Goal: Task Accomplishment & Management: Use online tool/utility

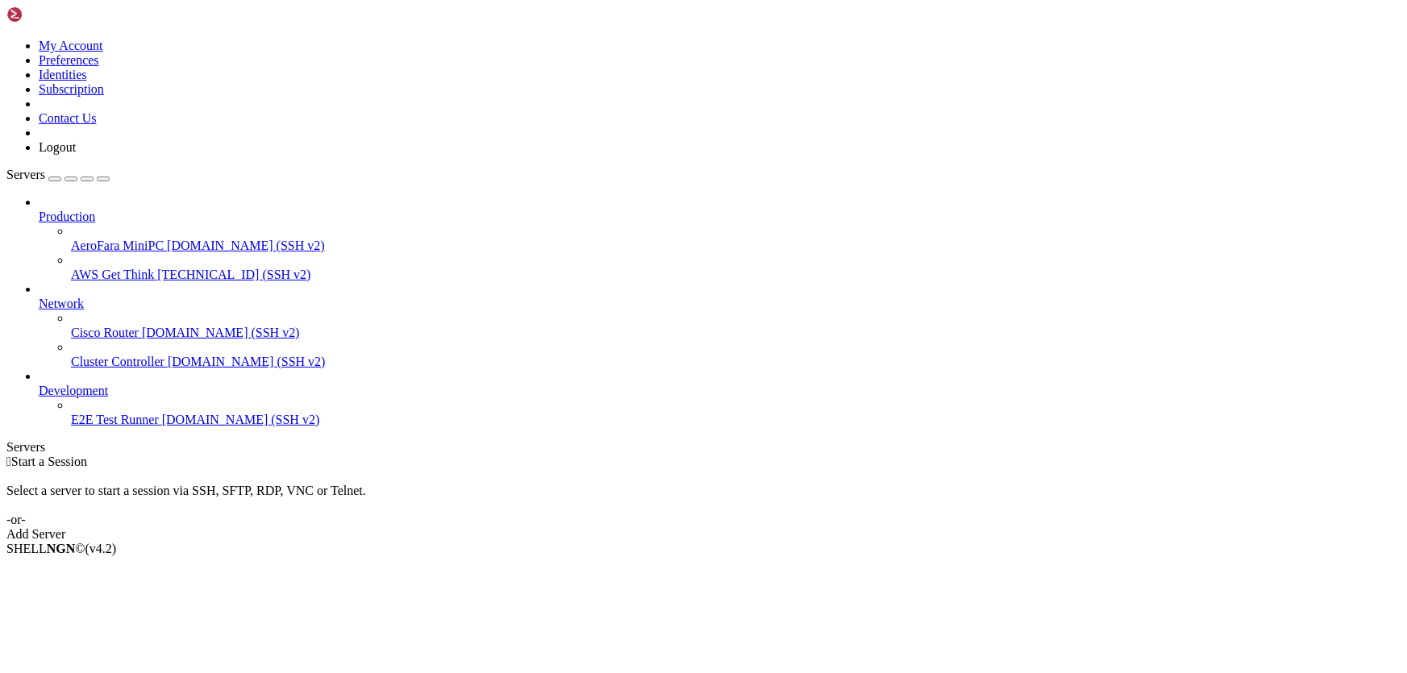
click at [143, 268] on span "AWS Get Think" at bounding box center [112, 275] width 83 height 14
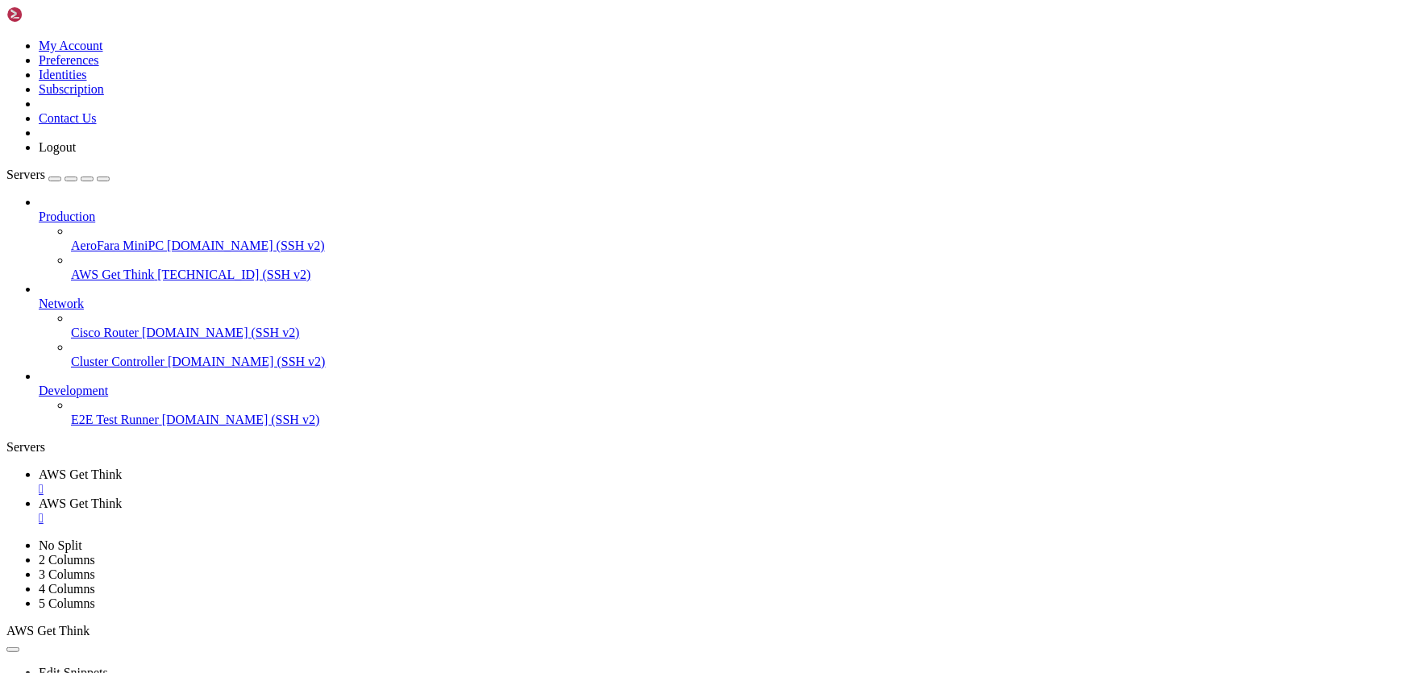
scroll to position [212, 0]
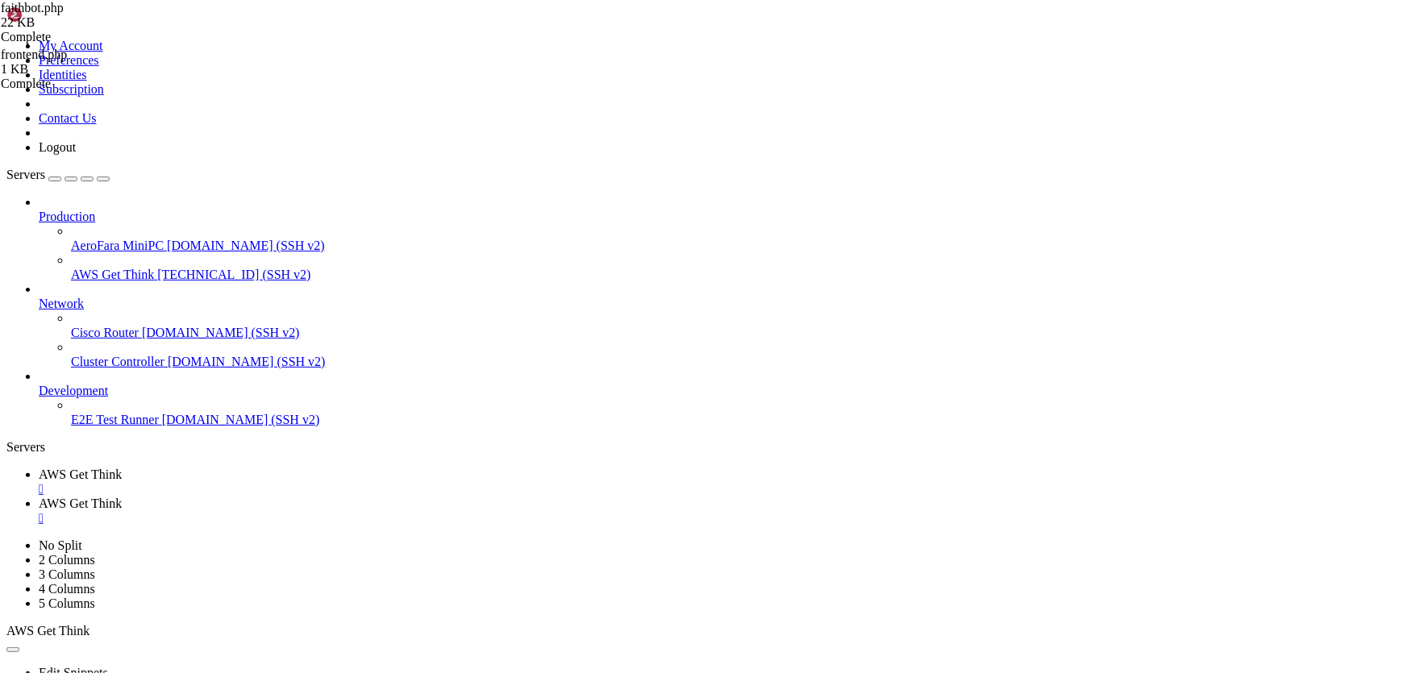
drag, startPoint x: 302, startPoint y: 189, endPoint x: 476, endPoint y: 182, distance: 173.5
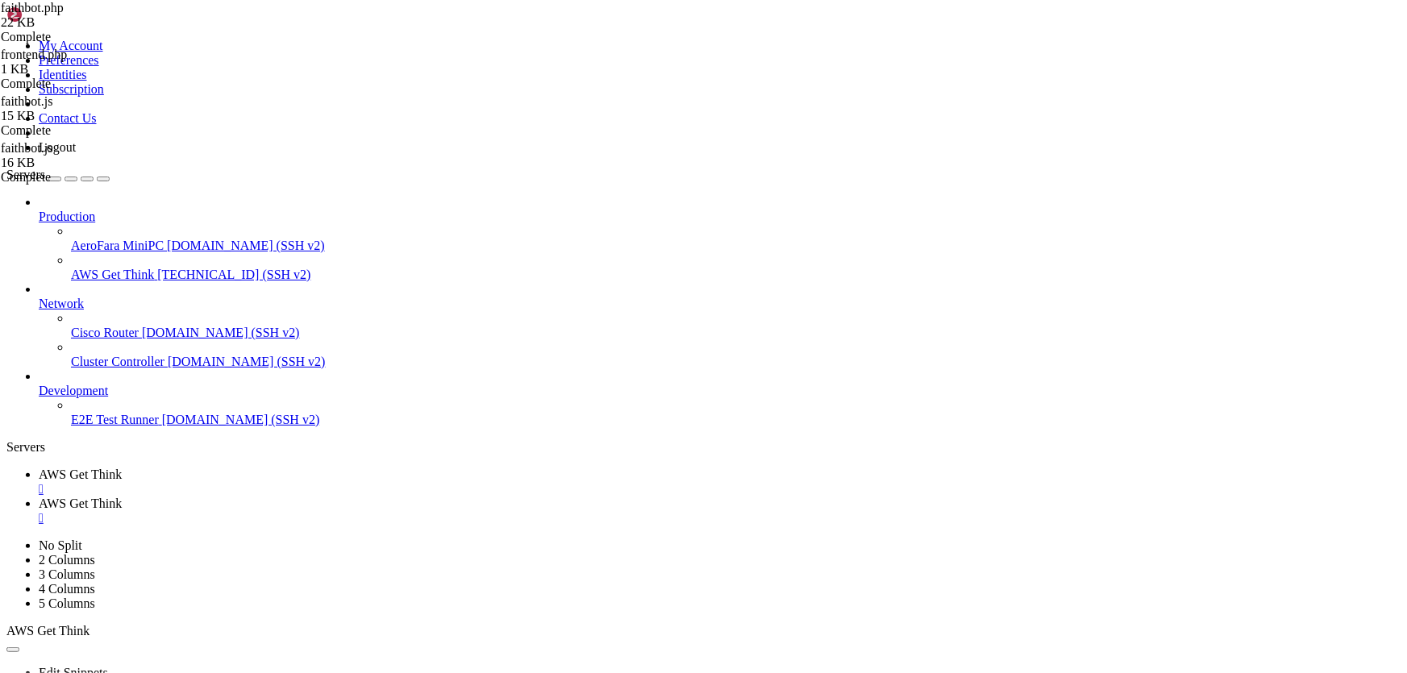
type input "/var/www/html/[DOMAIN_NAME][URL]"
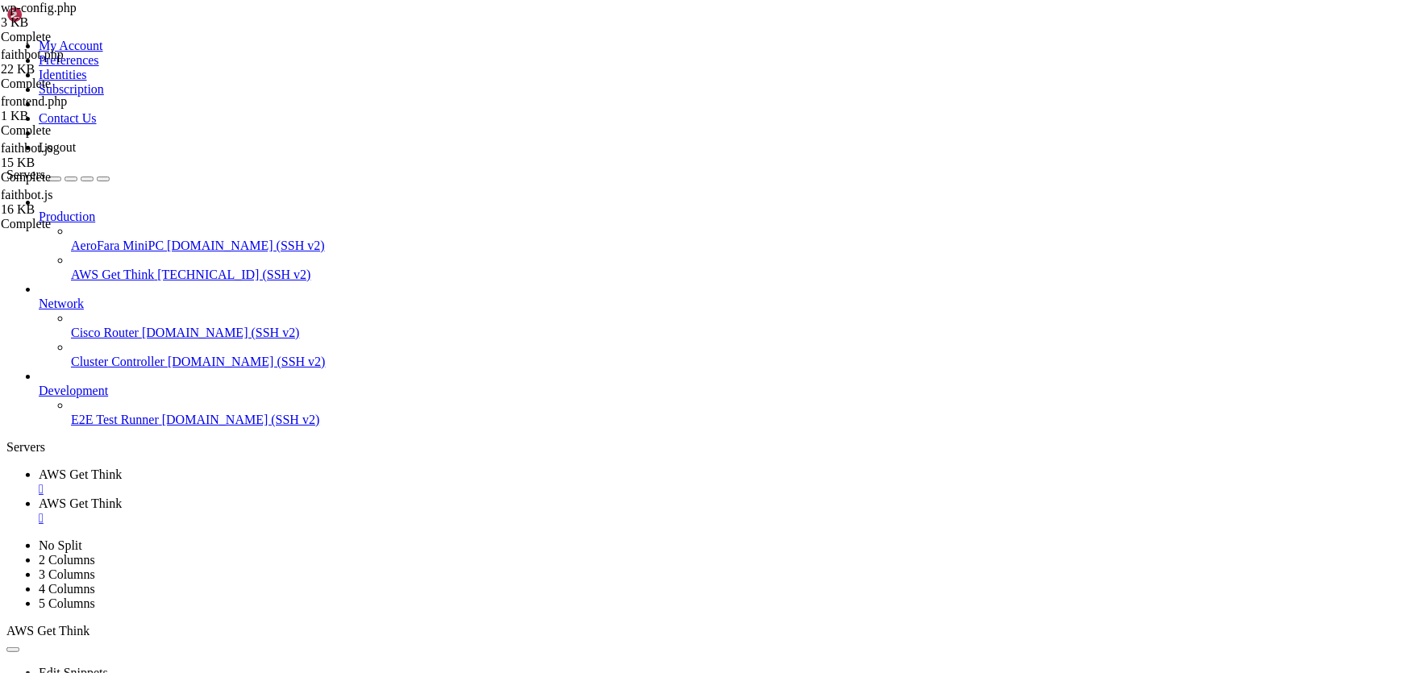
drag, startPoint x: 1160, startPoint y: 552, endPoint x: 571, endPoint y: 573, distance: 589.9
type textarea "define('OPENAI_API_KEY', 'sk-proj-PE_Q2IhyTNY6ds9-F7sCwssMiFj_hGOoNBMnfnFtALBdr…"
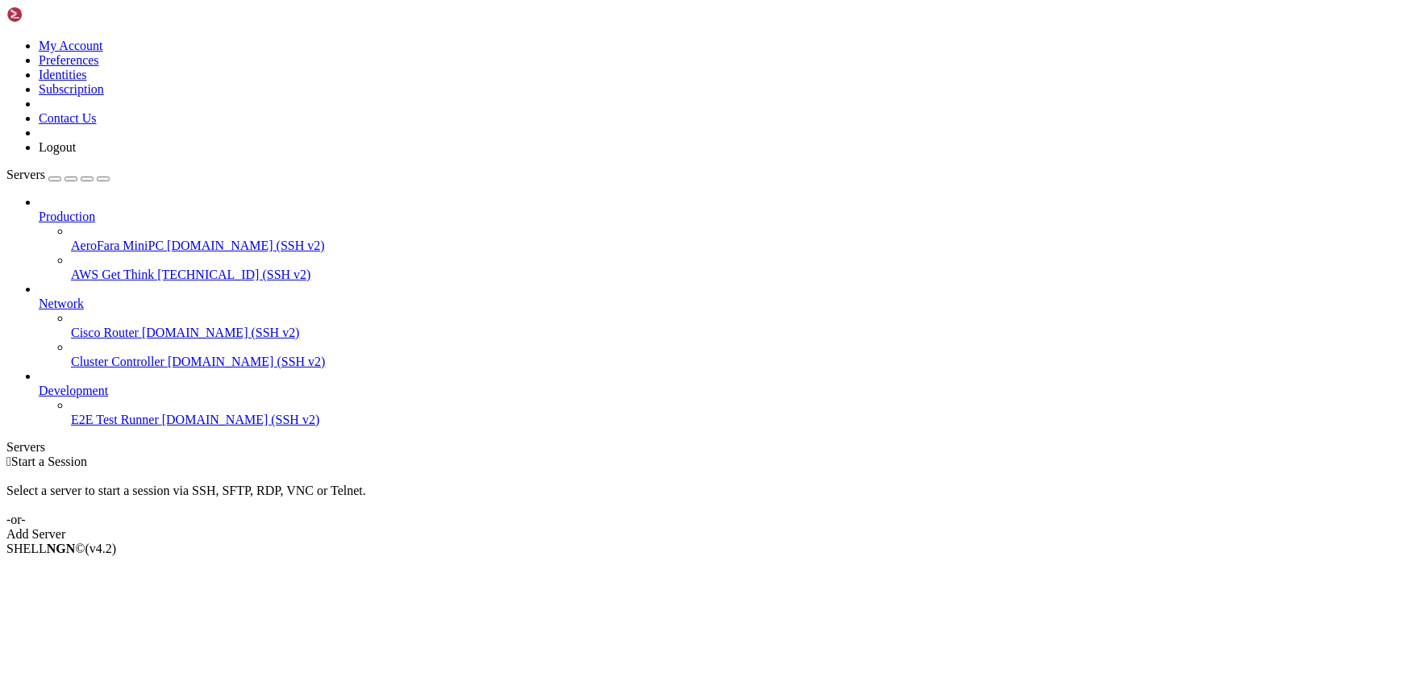
click at [96, 268] on span "AWS Get Think" at bounding box center [112, 275] width 83 height 14
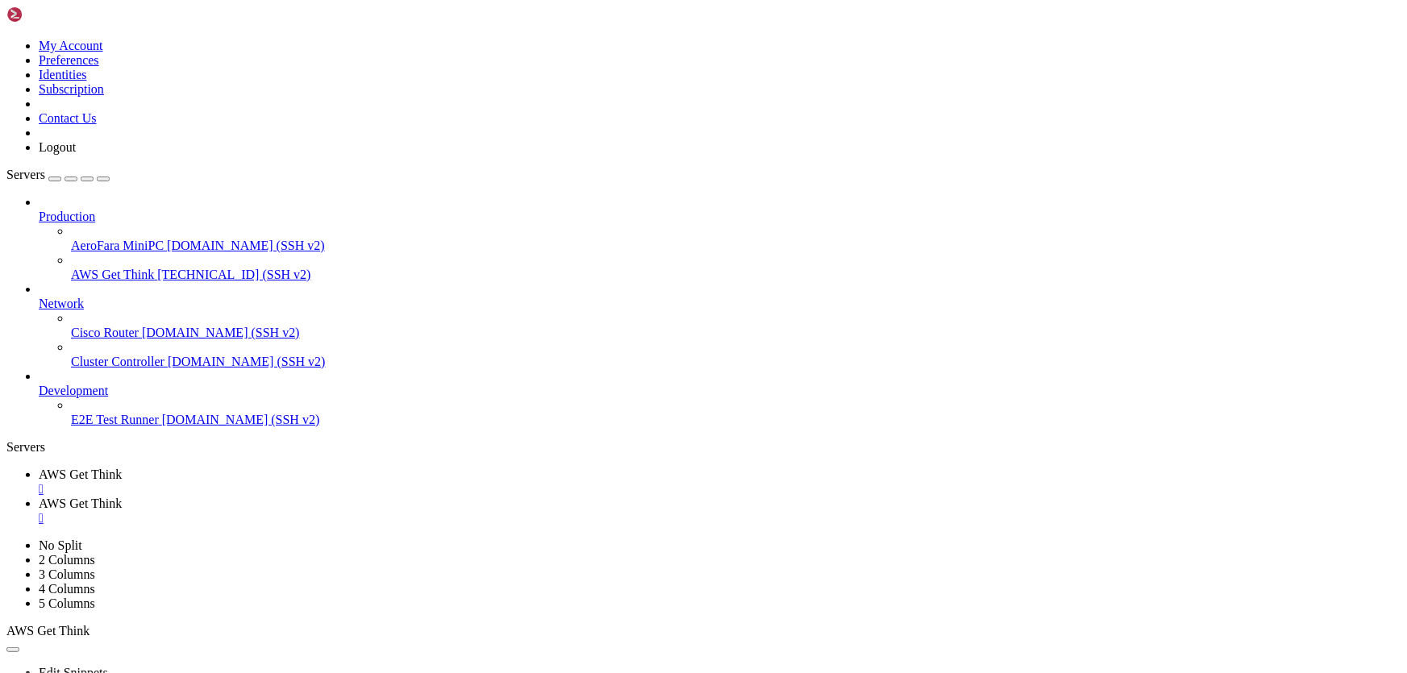
scroll to position [212, 0]
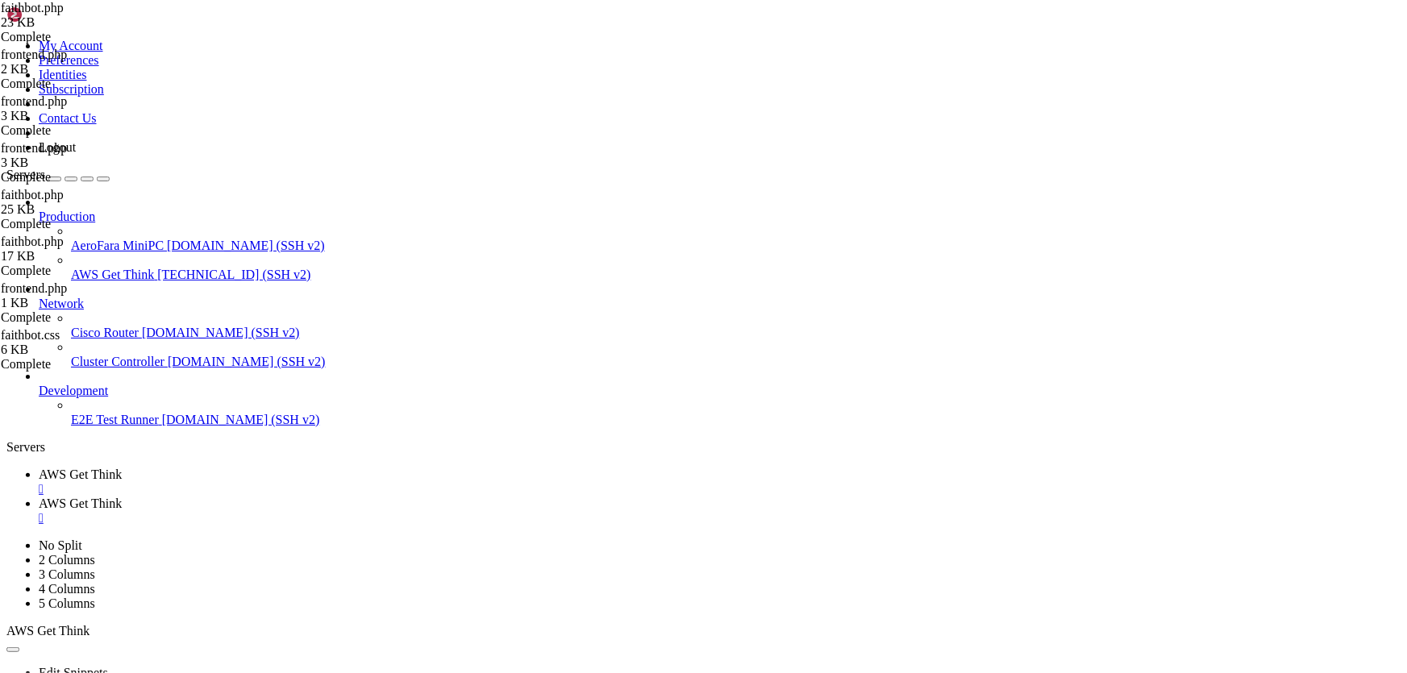
type input "/var/www/html/[DOMAIN_NAME][URL]"
